Goal: Task Accomplishment & Management: Manage account settings

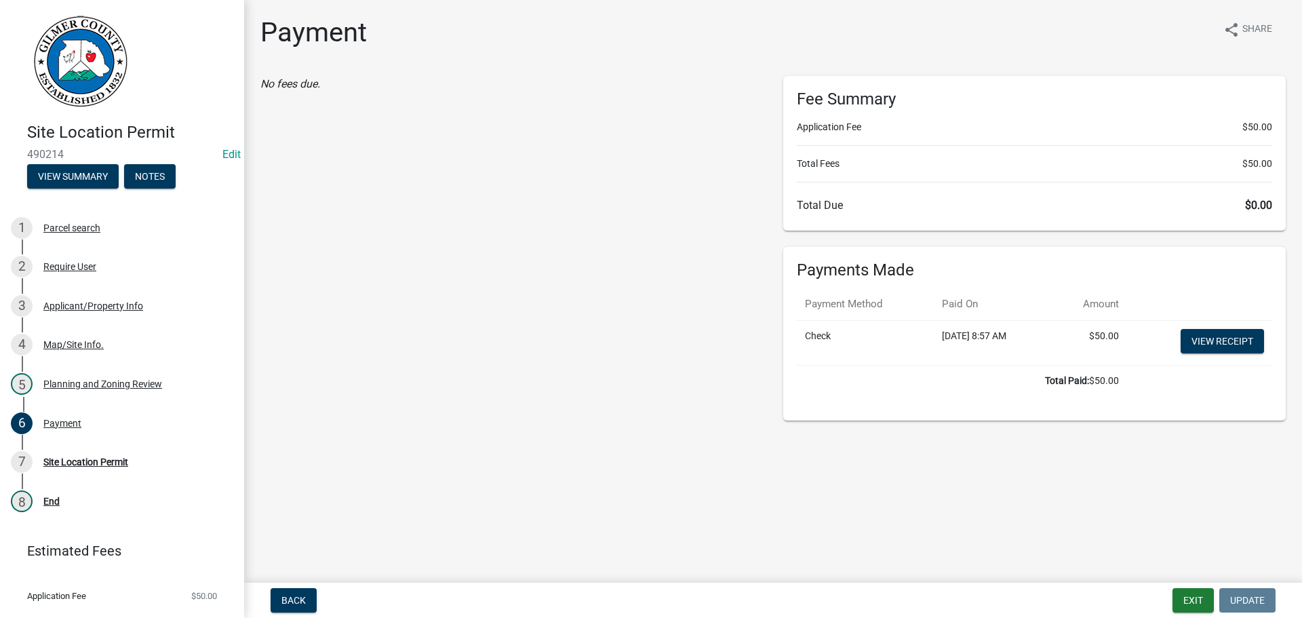
click at [403, 358] on div "No fees due." at bounding box center [511, 248] width 523 height 344
click at [995, 441] on main "Payment share Share No fees due. Fee Summary Application Fee $50.00 Total Fees …" at bounding box center [773, 288] width 1058 height 577
click at [584, 406] on div "No fees due." at bounding box center [511, 248] width 523 height 344
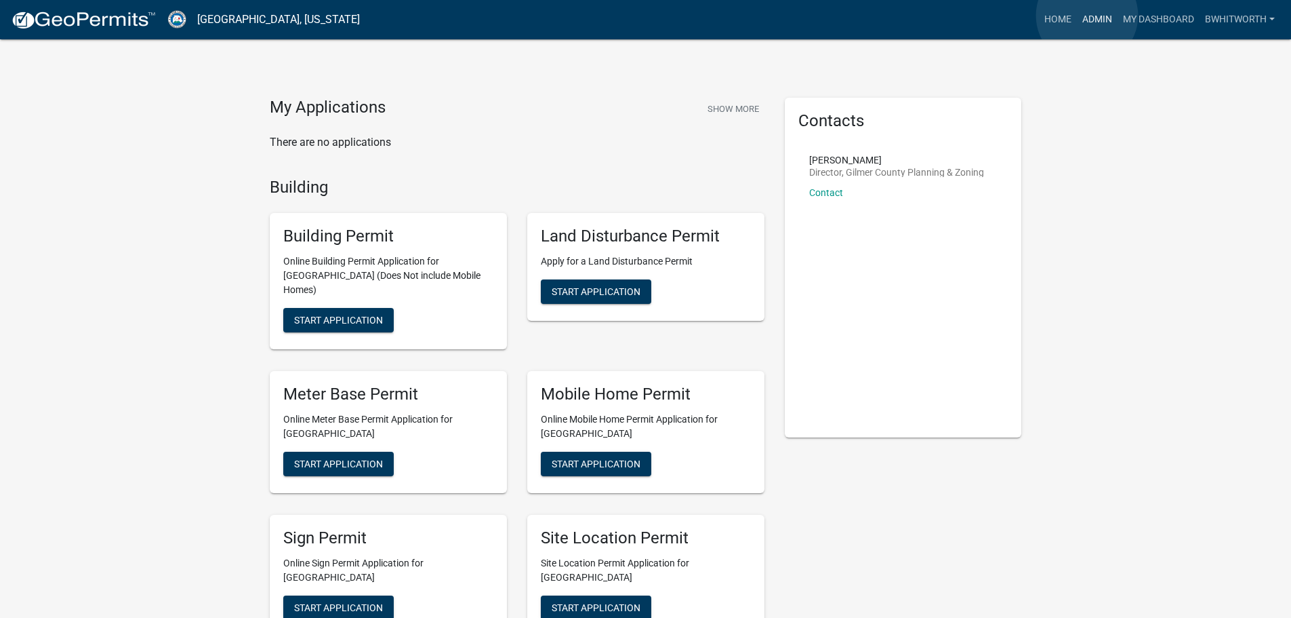
click at [1087, 16] on link "Admin" at bounding box center [1097, 20] width 41 height 26
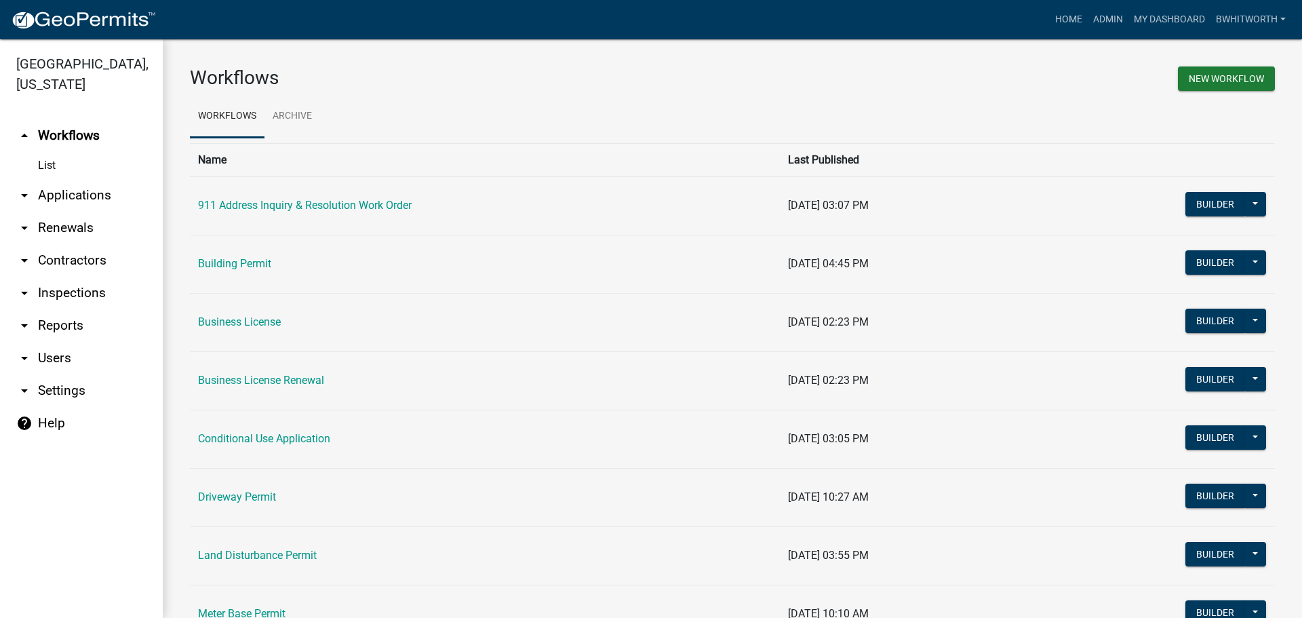
click at [56, 192] on link "arrow_drop_down Applications" at bounding box center [81, 195] width 163 height 33
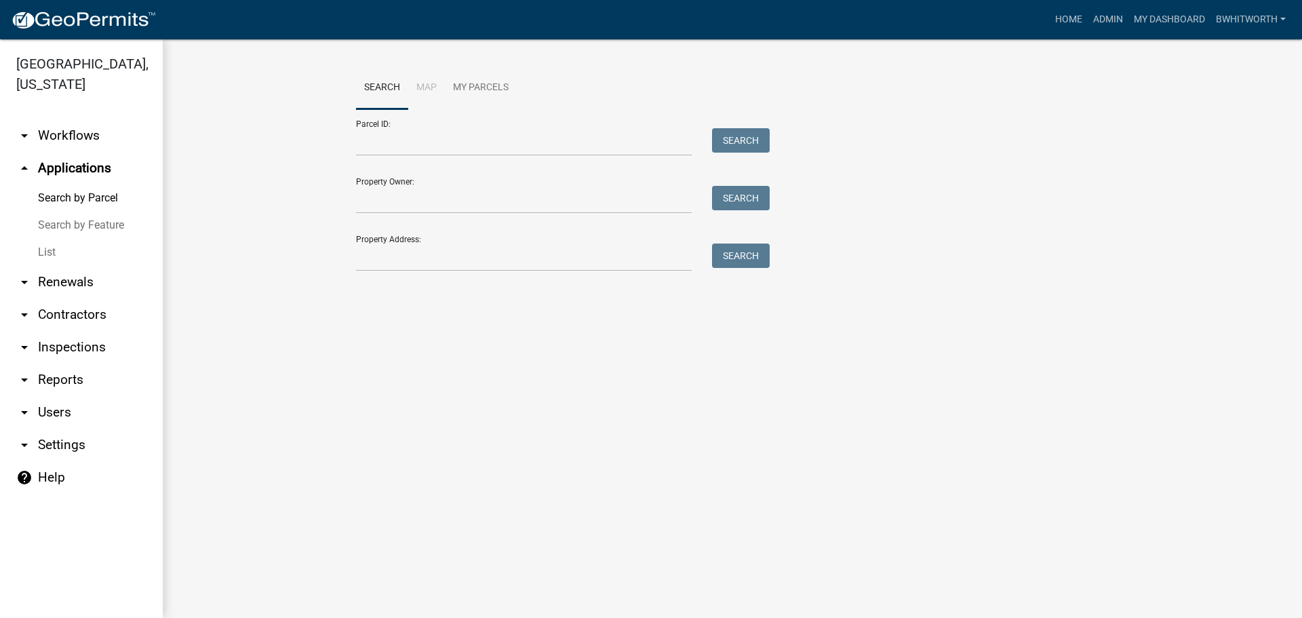
click at [45, 256] on link "List" at bounding box center [81, 252] width 163 height 27
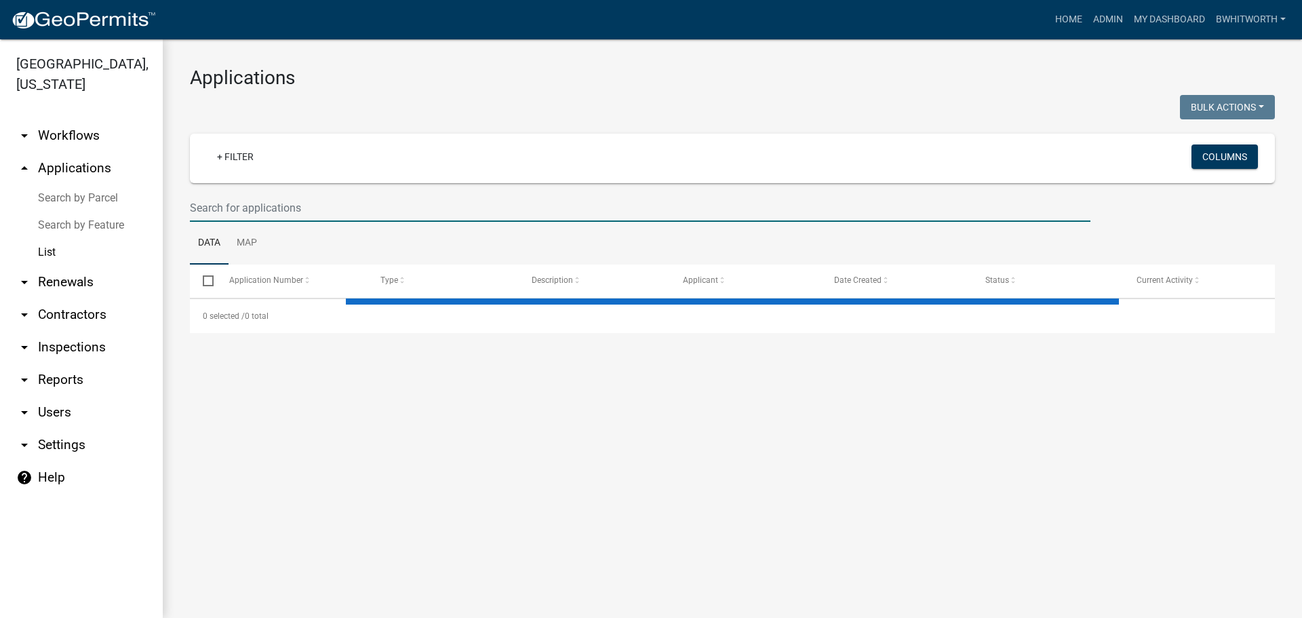
drag, startPoint x: 295, startPoint y: 212, endPoint x: 893, endPoint y: 7, distance: 632.0
click at [404, 178] on wm-filter-builder "+ Filter Columns" at bounding box center [732, 178] width 1085 height 88
select select "3: 100"
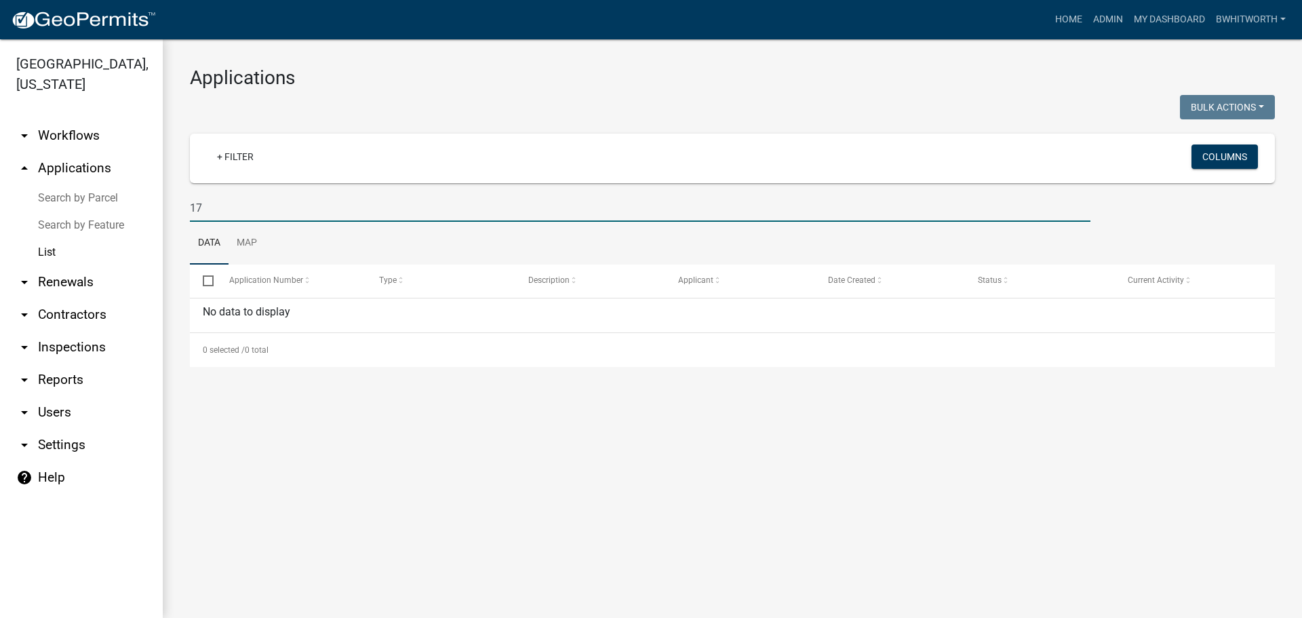
type input "1"
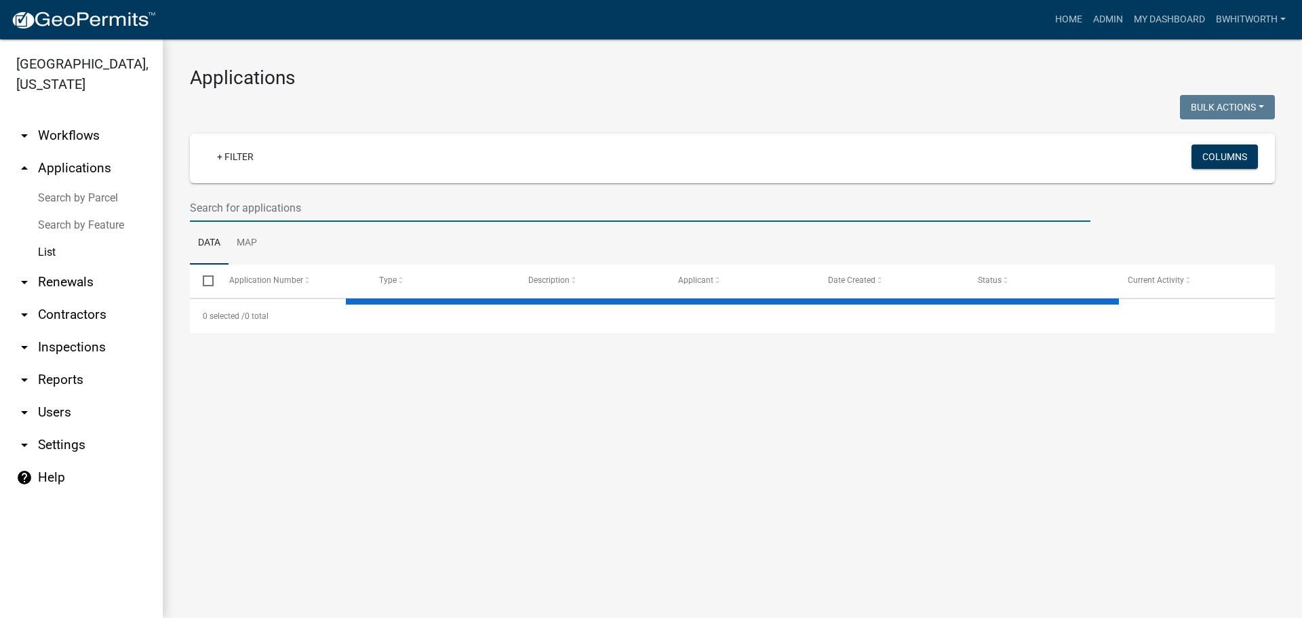
select select "3: 100"
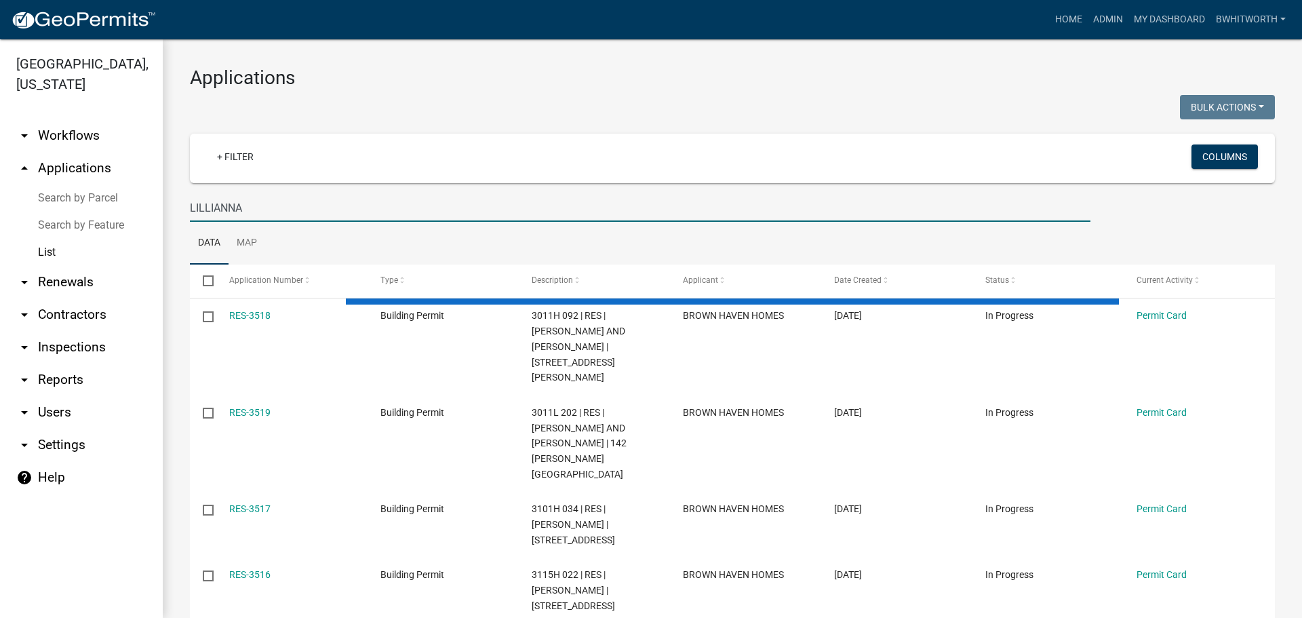
click at [207, 205] on input "LILLIANNA" at bounding box center [640, 208] width 900 height 28
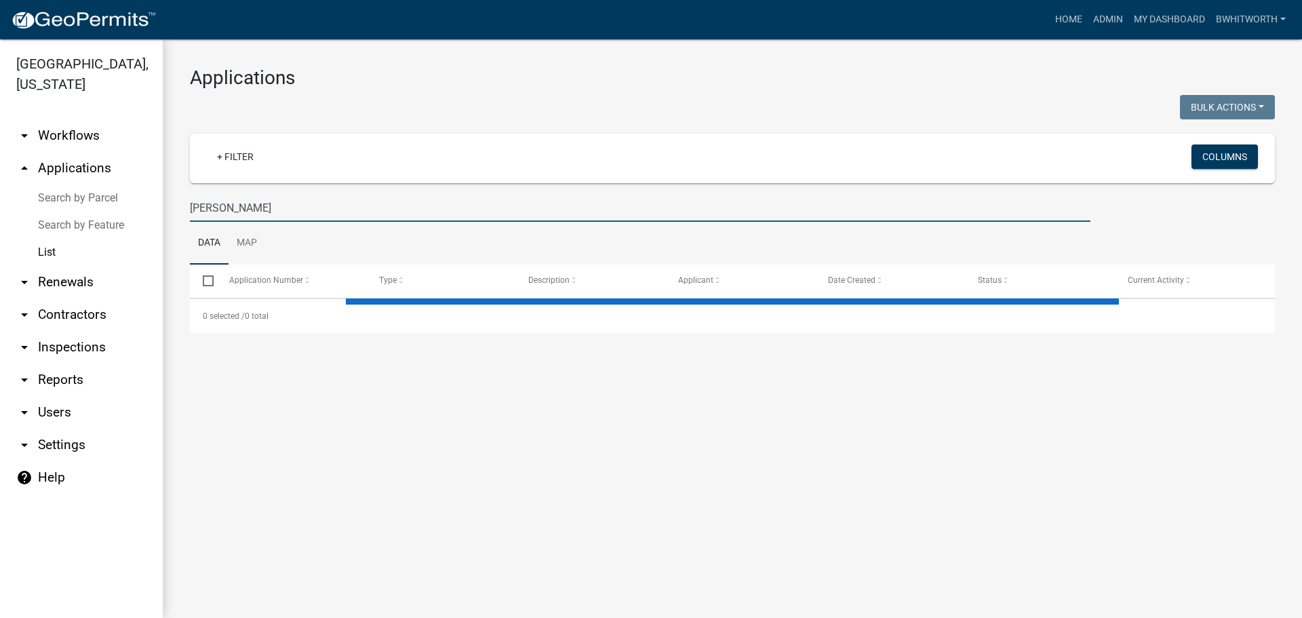
type input "LILIANA"
select select "3: 100"
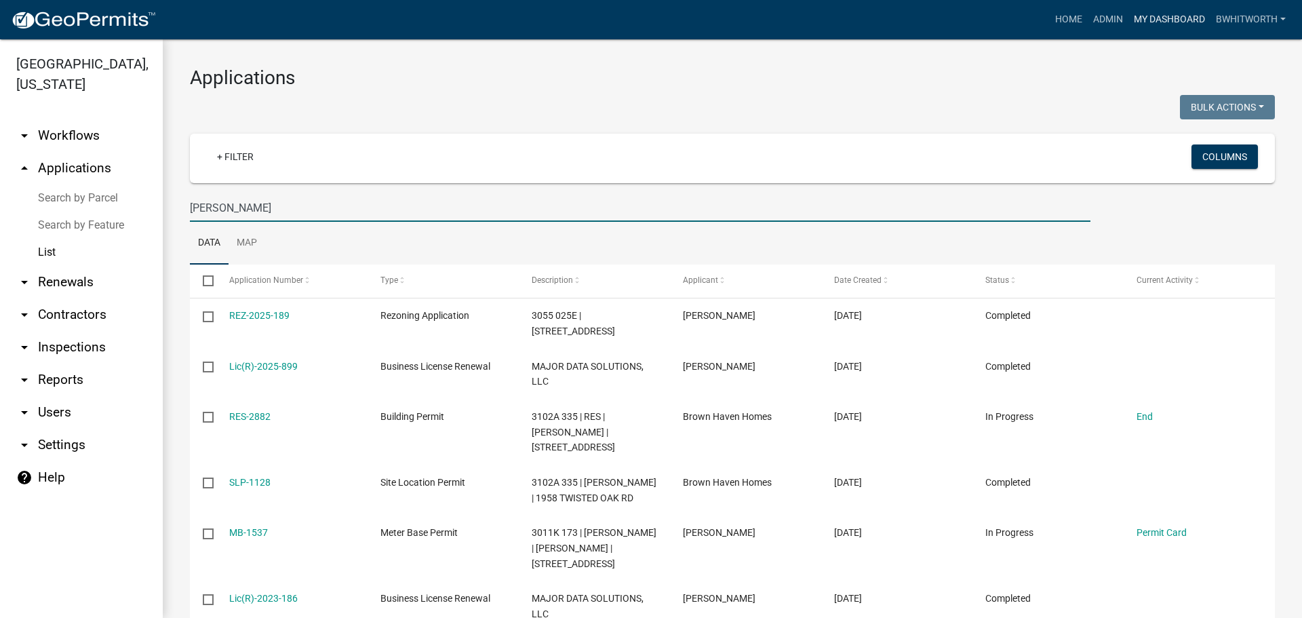
type input "LILIANA"
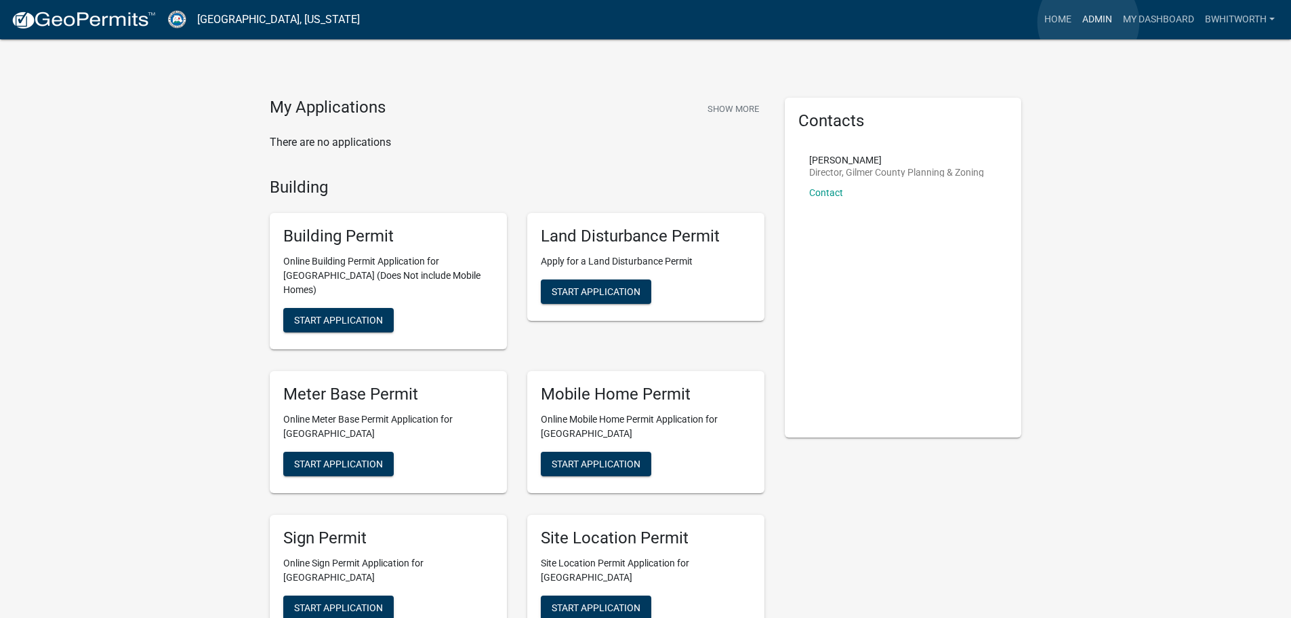
click at [1089, 22] on link "Admin" at bounding box center [1097, 20] width 41 height 26
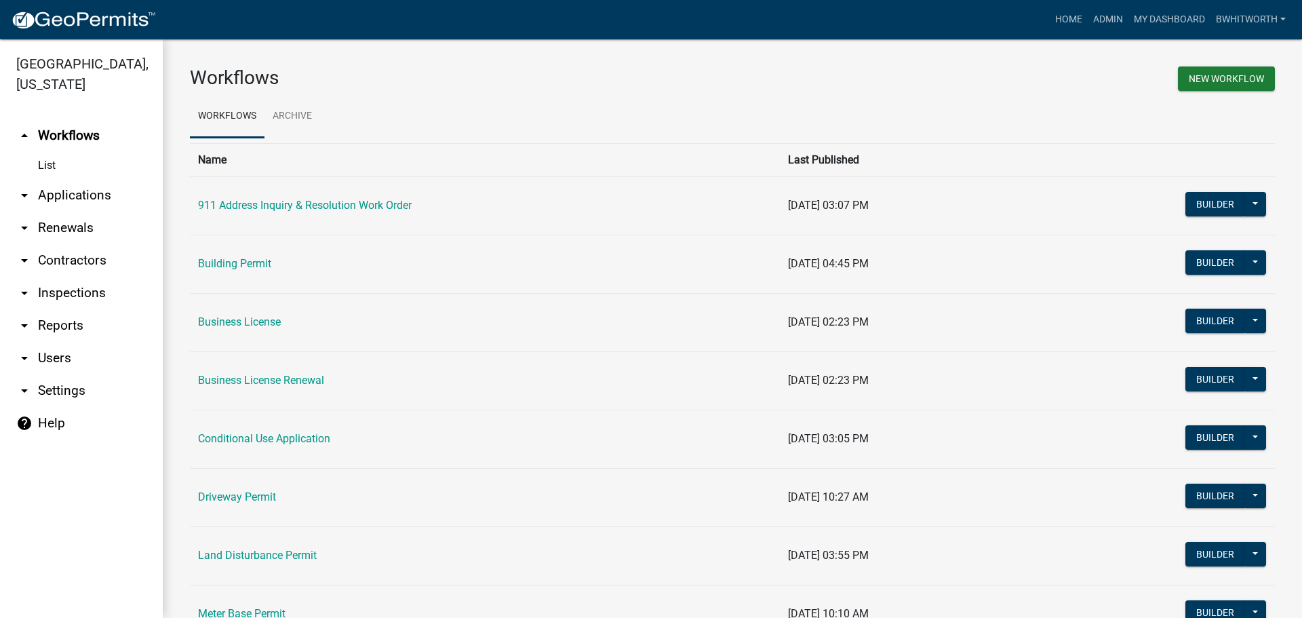
click at [51, 193] on link "arrow_drop_down Applications" at bounding box center [81, 195] width 163 height 33
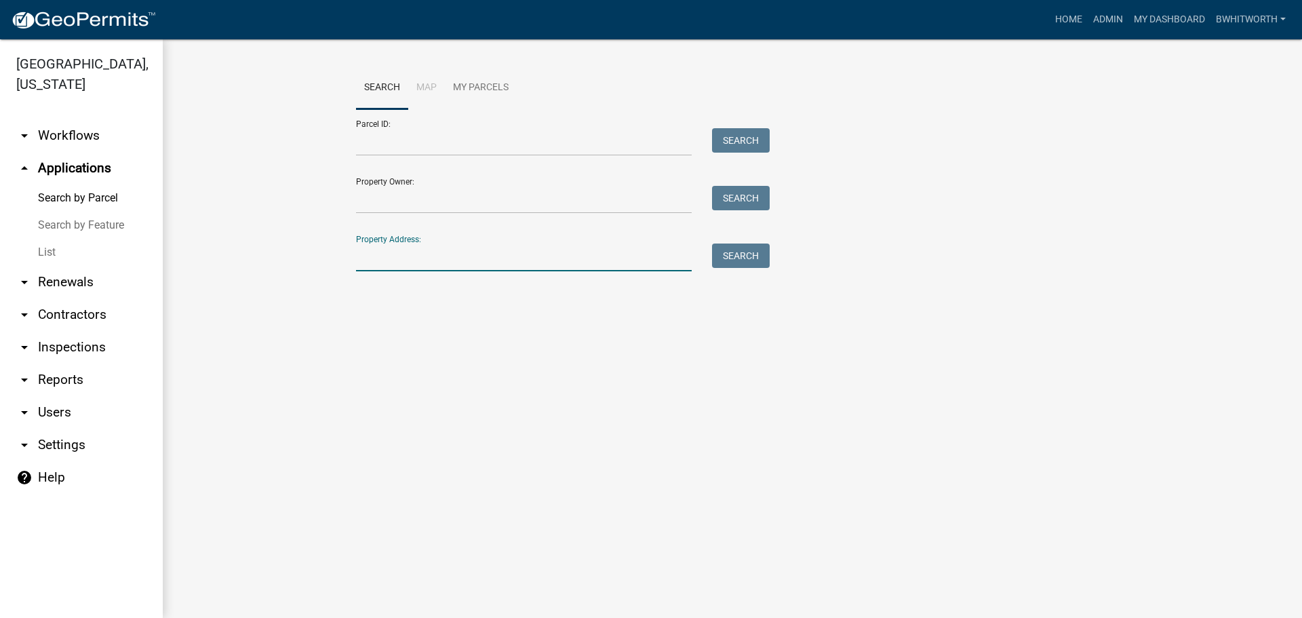
click at [385, 252] on input "Property Address:" at bounding box center [524, 257] width 336 height 28
type input "112 ANGLERS"
click at [748, 260] on button "Search" at bounding box center [741, 255] width 58 height 24
click at [464, 258] on input "112 ANGLERS" at bounding box center [524, 257] width 336 height 28
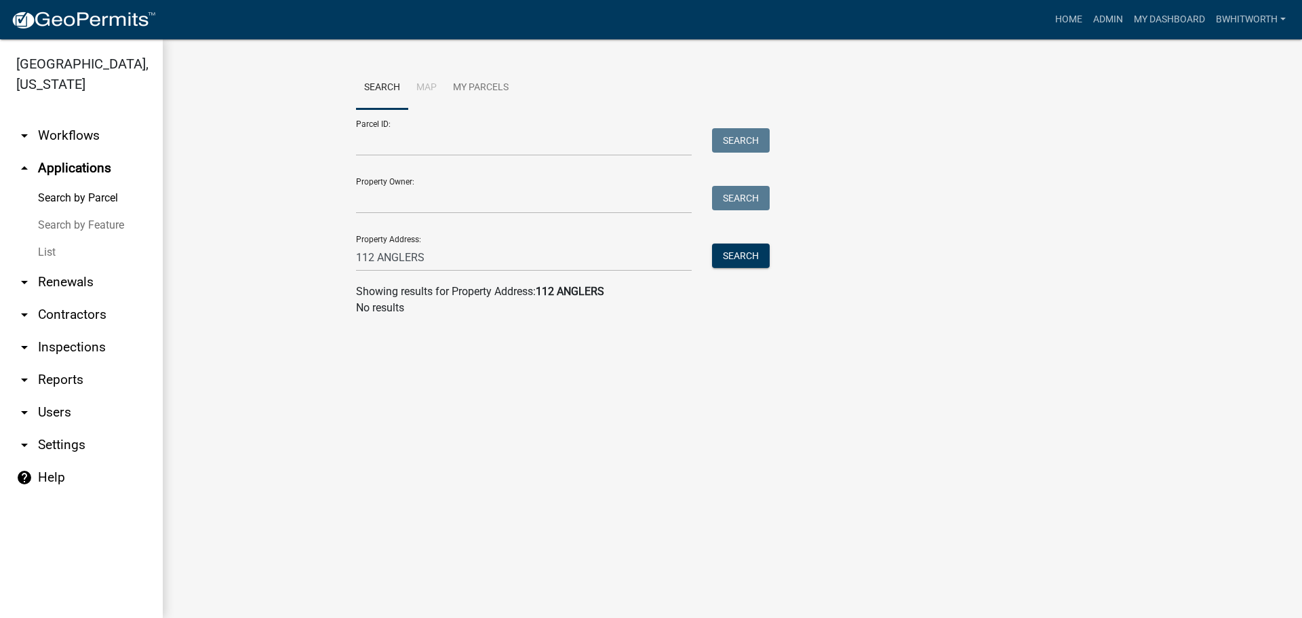
click at [47, 251] on link "List" at bounding box center [81, 252] width 163 height 27
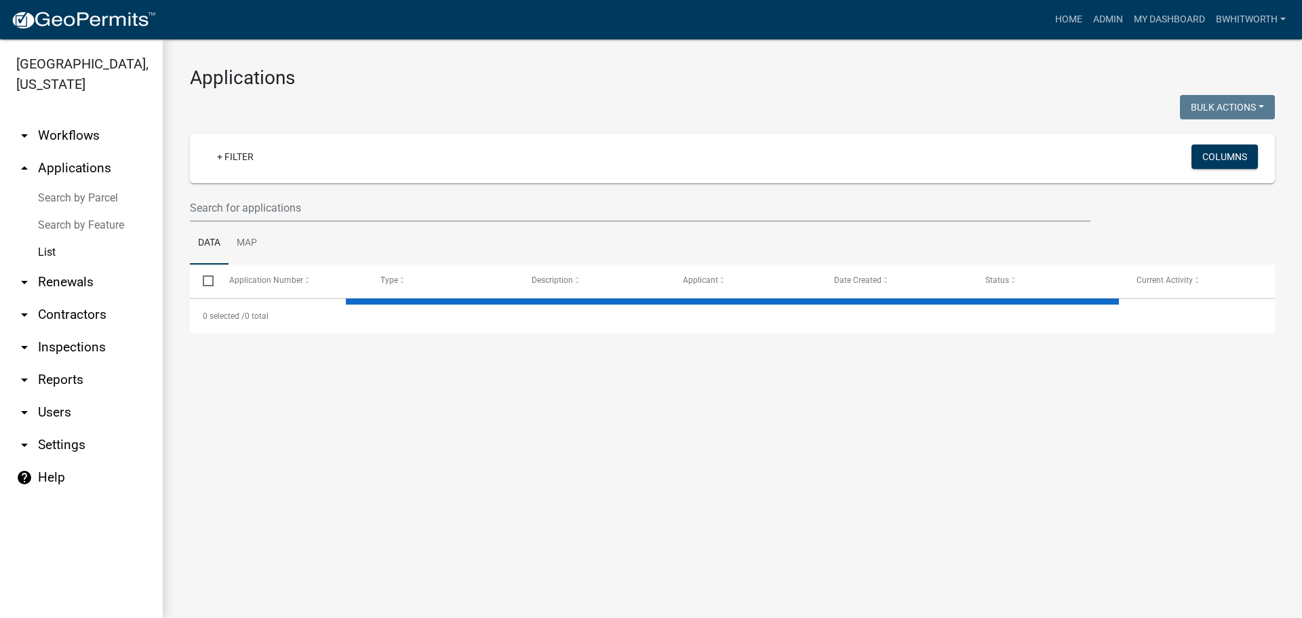
select select "3: 100"
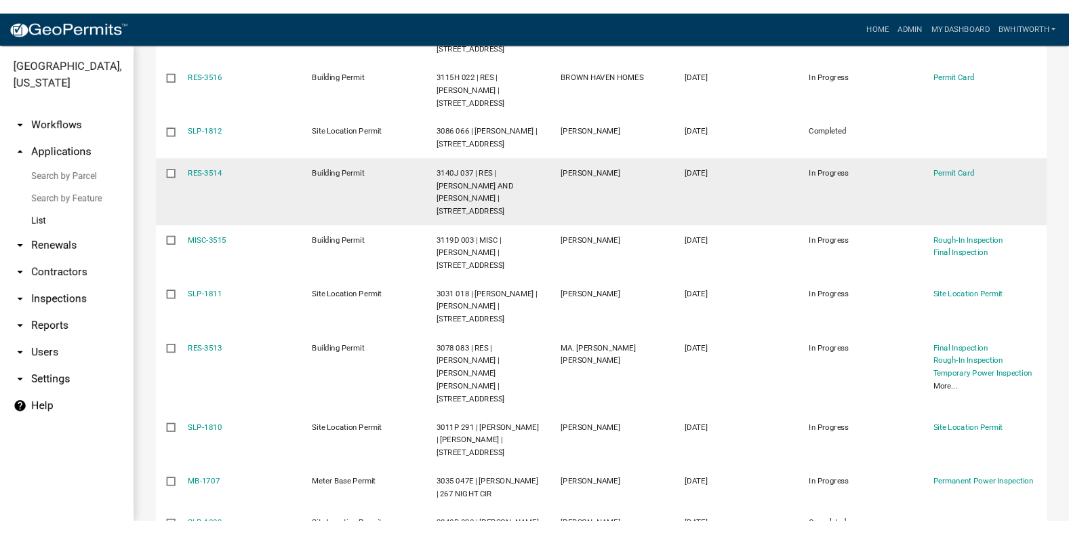
scroll to position [542, 0]
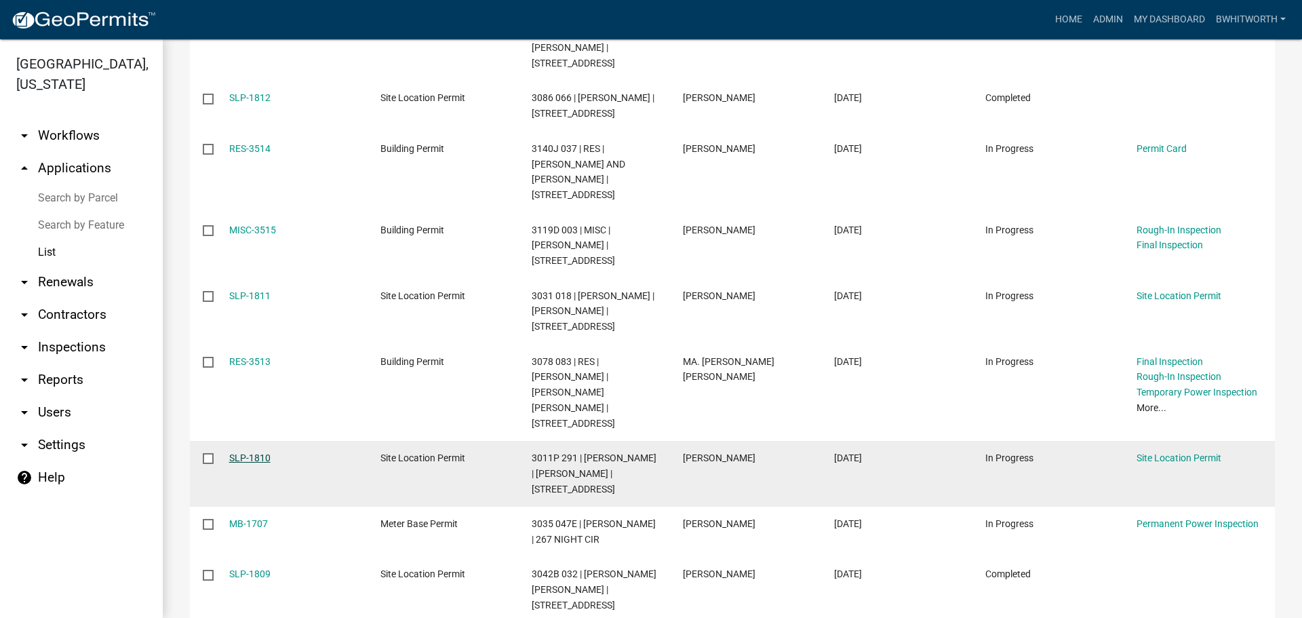
click at [253, 452] on link "SLP-1810" at bounding box center [249, 457] width 41 height 11
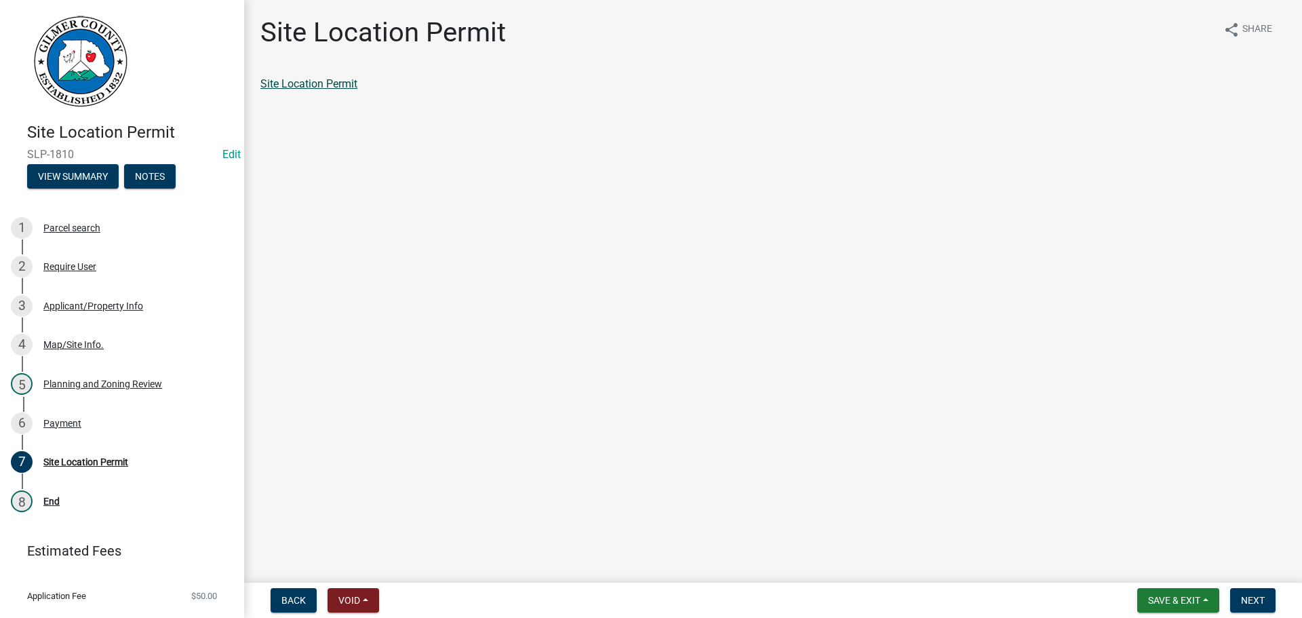
click at [338, 79] on link "Site Location Permit" at bounding box center [308, 83] width 97 height 13
